Goal: Information Seeking & Learning: Learn about a topic

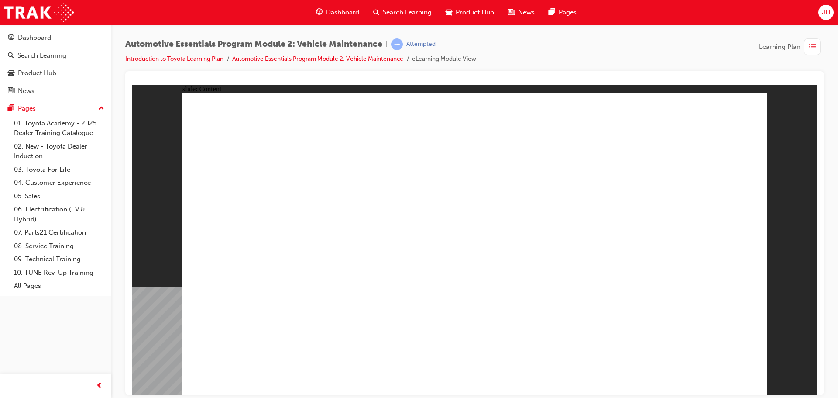
drag, startPoint x: 740, startPoint y: 105, endPoint x: 739, endPoint y: 111, distance: 6.2
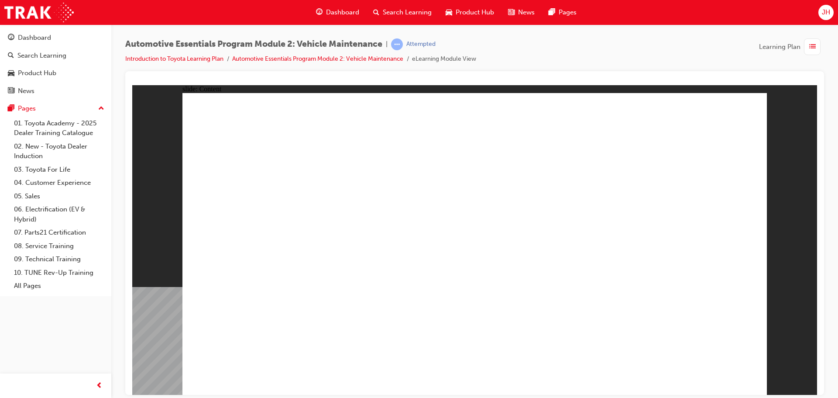
radio input "false"
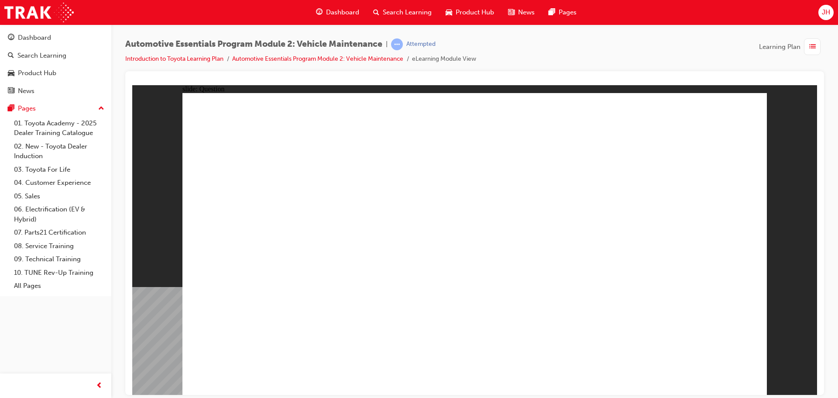
radio input "true"
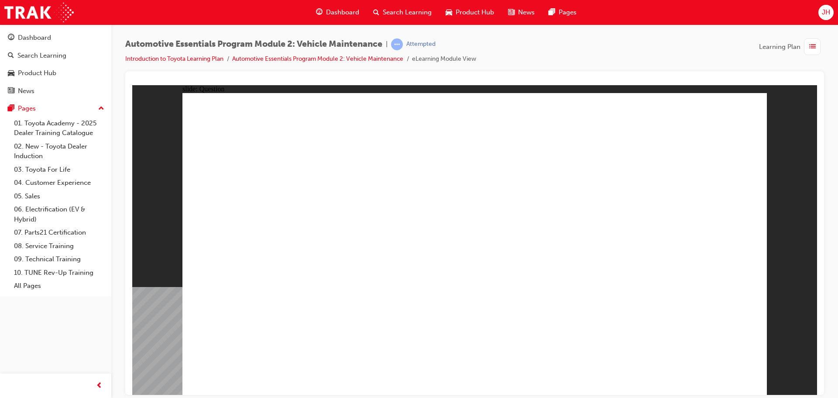
radio input "true"
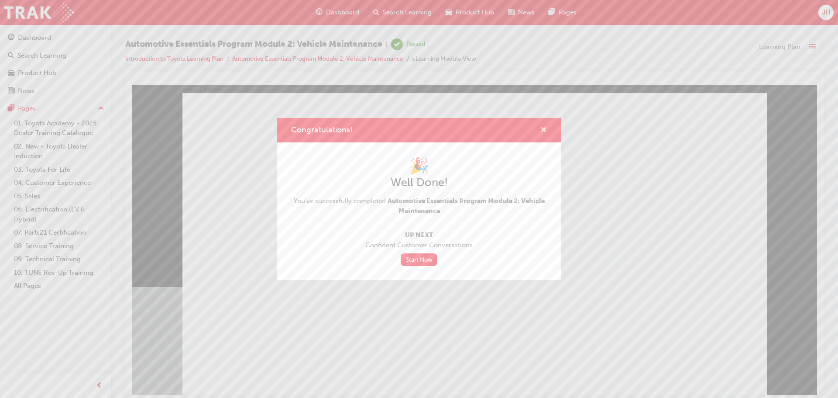
click at [544, 131] on span "cross-icon" at bounding box center [544, 131] width 7 height 8
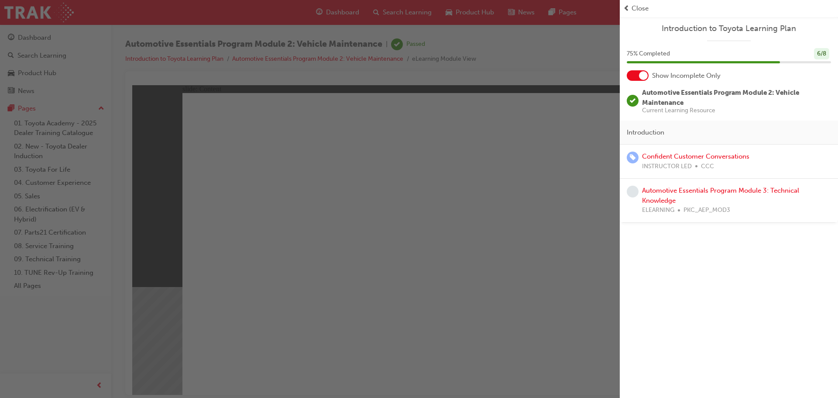
click at [362, 12] on div "button" at bounding box center [310, 199] width 620 height 398
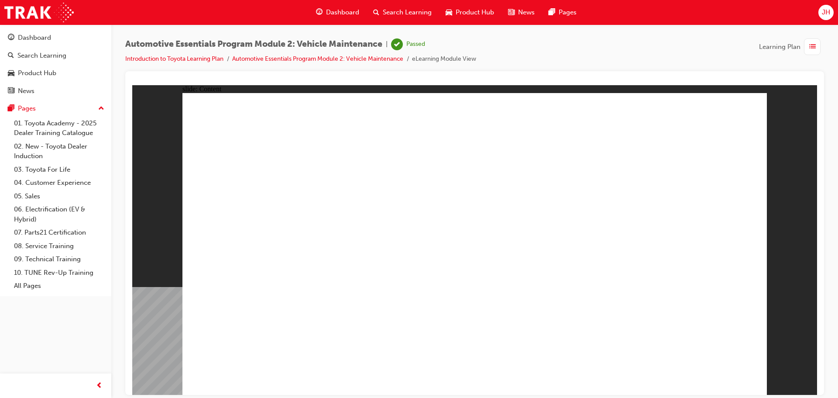
click at [337, 9] on span "Dashboard" at bounding box center [342, 12] width 33 height 10
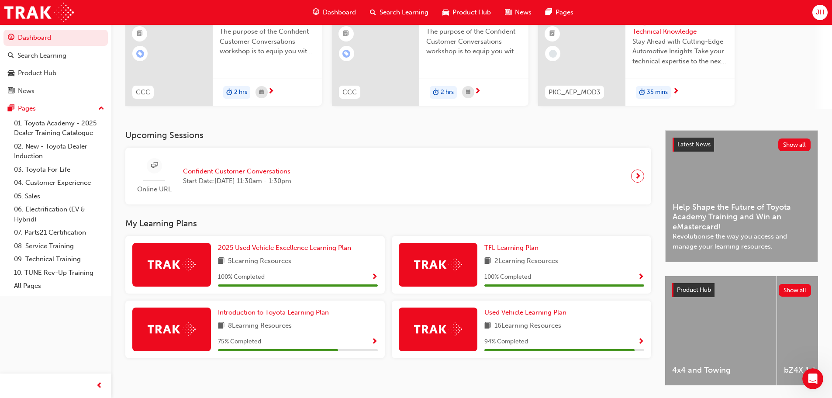
scroll to position [77, 0]
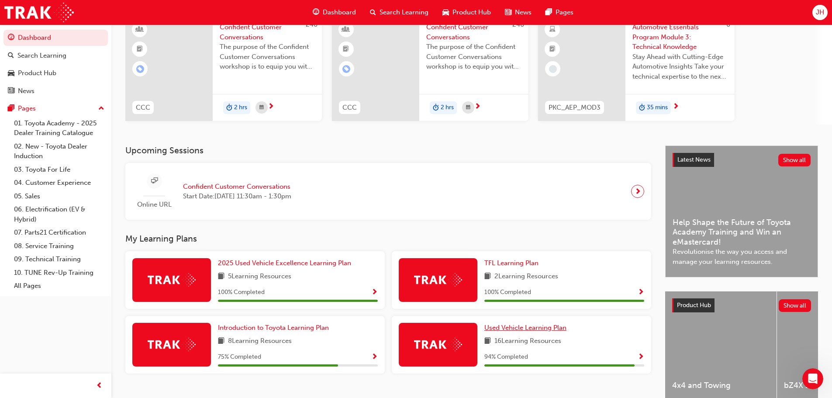
click at [547, 330] on span "Used Vehicle Learning Plan" at bounding box center [525, 328] width 82 height 8
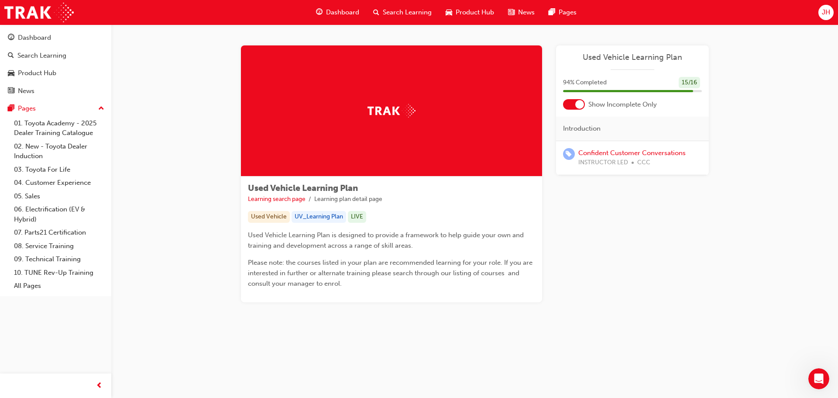
click at [345, 13] on span "Dashboard" at bounding box center [342, 12] width 33 height 10
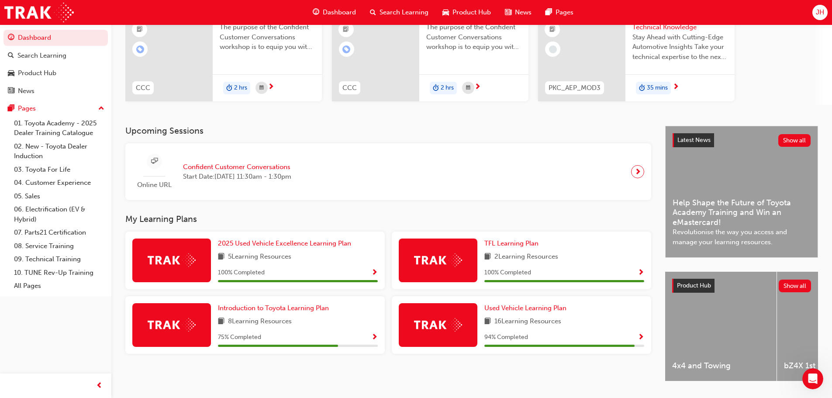
scroll to position [77, 0]
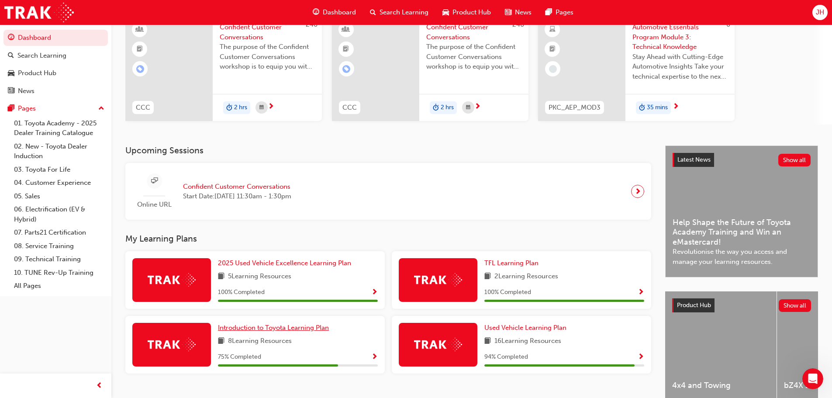
click at [317, 326] on span "Introduction to Toyota Learning Plan" at bounding box center [273, 328] width 111 height 8
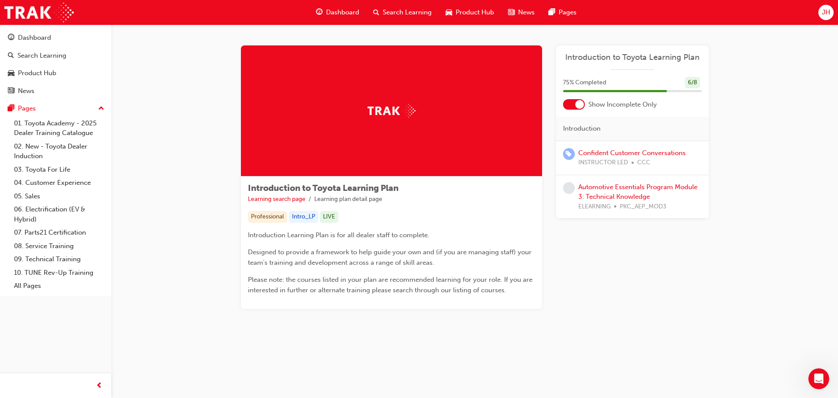
click at [345, 12] on span "Dashboard" at bounding box center [342, 12] width 33 height 10
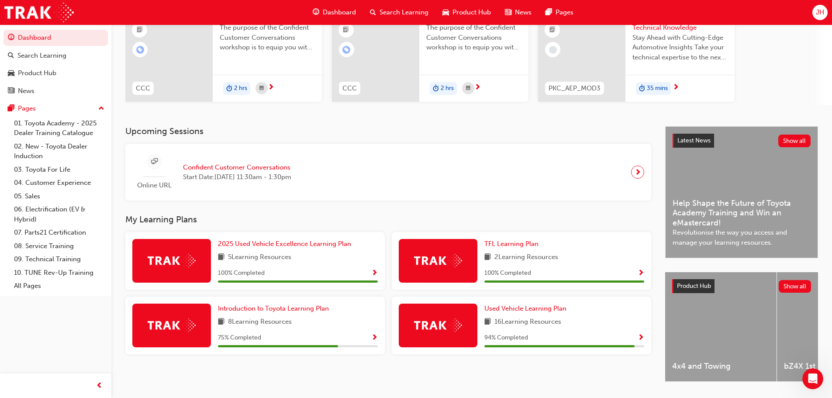
scroll to position [77, 0]
